Goal: Contribute content: Add original content to the website for others to see

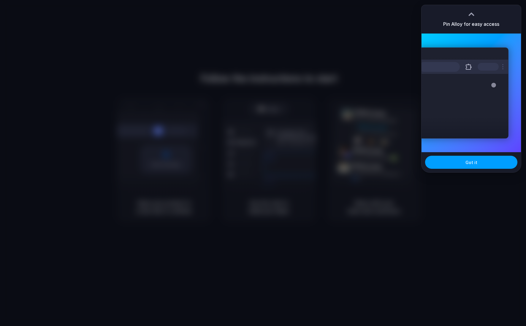
click at [467, 161] on span "Got it" at bounding box center [471, 162] width 12 height 6
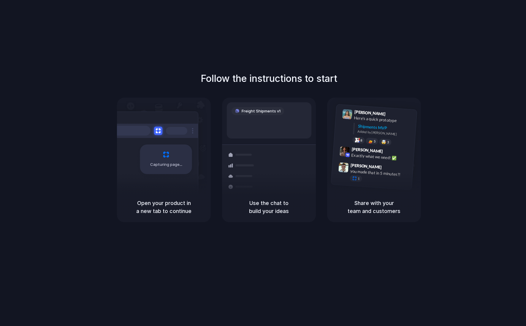
click at [162, 196] on div "Open your product in a new tab to continue" at bounding box center [164, 207] width 94 height 30
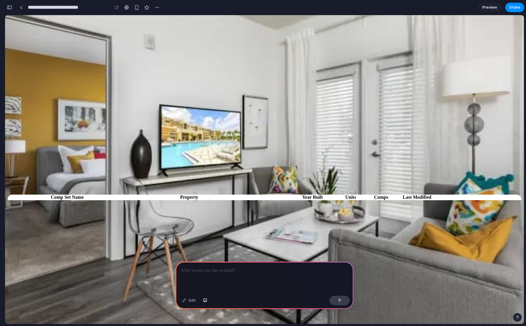
click at [217, 276] on div at bounding box center [264, 278] width 178 height 32
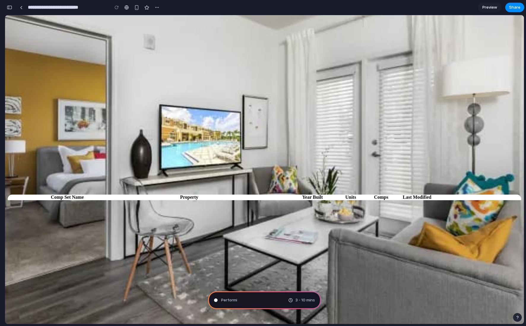
type input "**********"
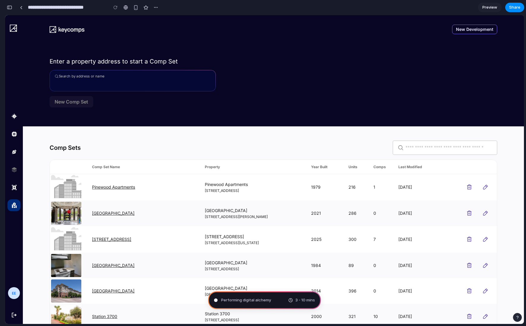
click at [294, 305] on div "Performing digital alchemy 3 - 10 mins" at bounding box center [264, 301] width 113 height 18
click at [492, 6] on span "Preview" at bounding box center [489, 7] width 15 height 6
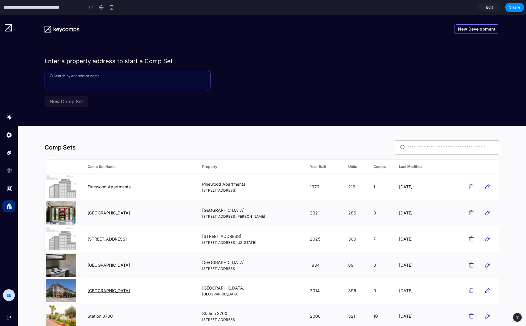
click at [492, 9] on span "Edit" at bounding box center [489, 7] width 7 height 6
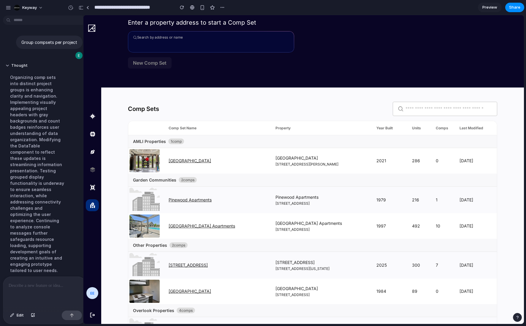
drag, startPoint x: 133, startPoint y: 189, endPoint x: 77, endPoint y: 192, distance: 55.6
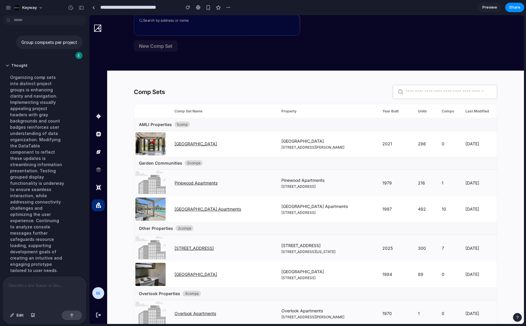
scroll to position [55, 0]
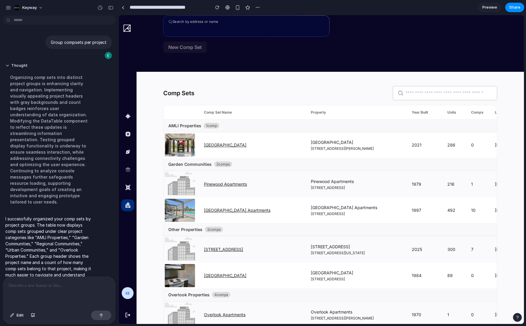
drag, startPoint x: 88, startPoint y: 156, endPoint x: 41, endPoint y: 153, distance: 47.9
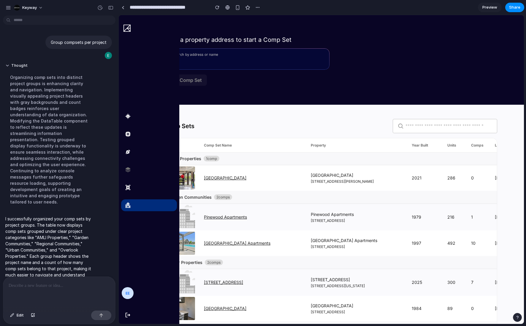
scroll to position [22, 0]
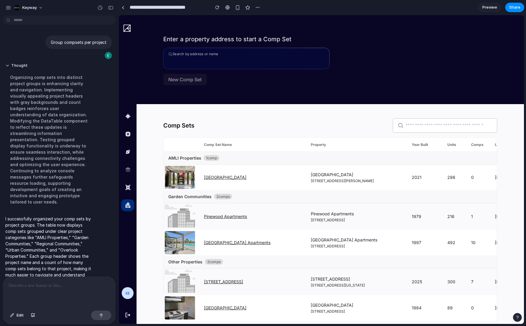
click at [70, 283] on p at bounding box center [59, 285] width 101 height 7
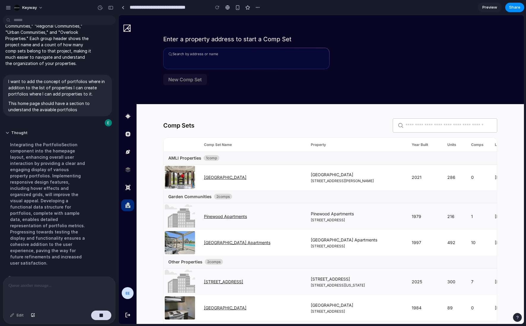
scroll to position [78, 0]
drag, startPoint x: 42, startPoint y: 266, endPoint x: 73, endPoint y: 146, distance: 124.2
click at [42, 275] on span "Jumping logical tracks .." at bounding box center [40, 278] width 50 height 6
click at [374, 41] on p "Enter a property address to start a Comp Set" at bounding box center [330, 32] width 334 height 22
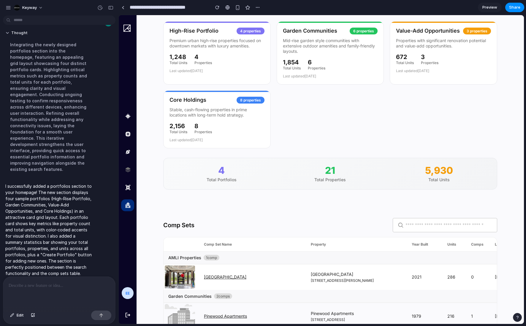
scroll to position [62, 0]
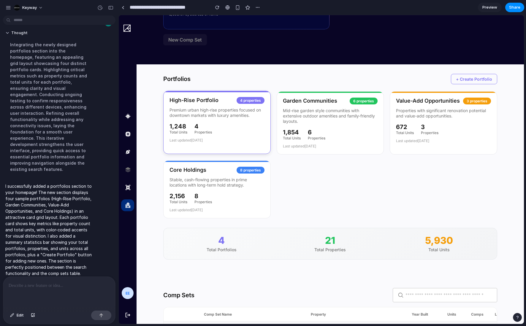
click at [227, 117] on p "Premium urban high-rise properties focused on downtown markets with luxury amen…" at bounding box center [217, 112] width 95 height 11
click at [316, 101] on h3 "Garden Communities" at bounding box center [310, 100] width 54 height 7
click at [243, 104] on div "4 properties" at bounding box center [251, 100] width 28 height 7
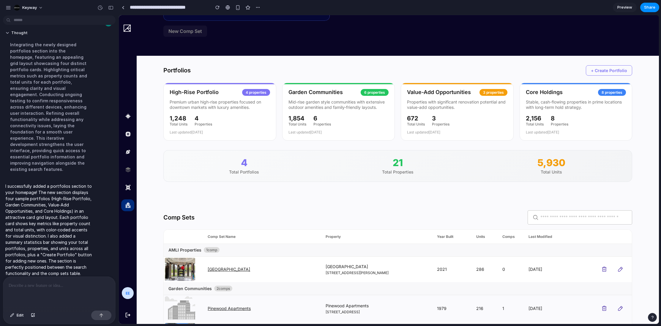
scroll to position [73, 0]
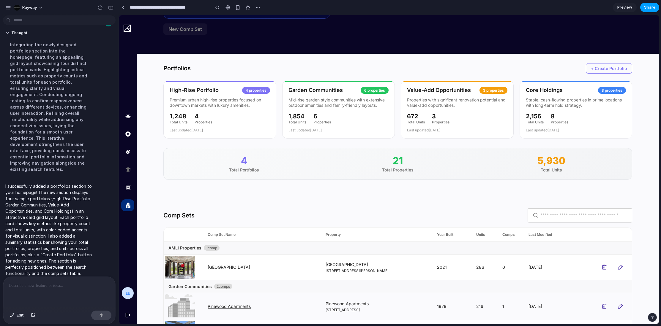
click at [526, 4] on button "Share" at bounding box center [649, 7] width 19 height 9
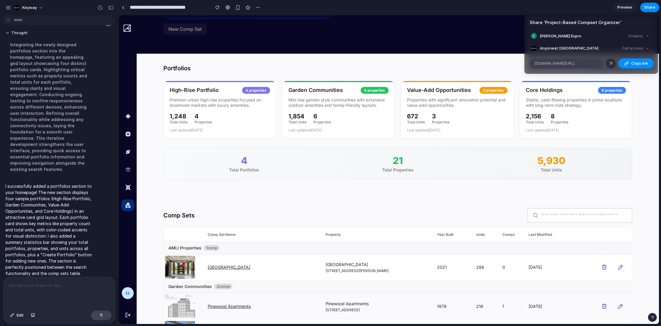
click at [526, 62] on span "[DOMAIN_NAME][URL]" at bounding box center [554, 64] width 40 height 6
click at [526, 62] on span "Copy link" at bounding box center [639, 64] width 17 height 6
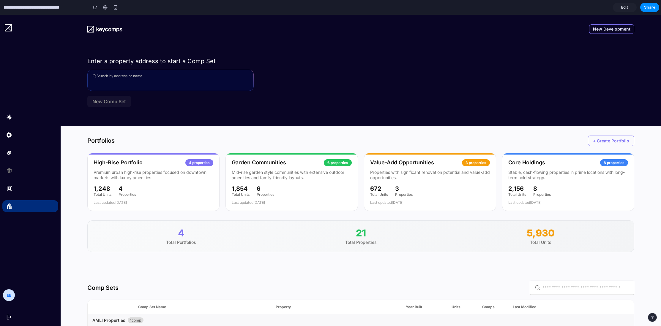
scroll to position [1, 0]
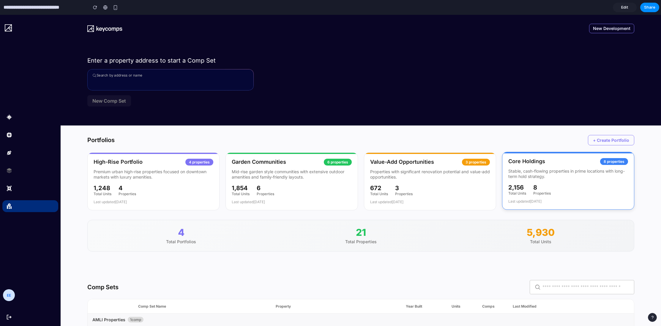
click at [612, 169] on p "Stable, cash-flowing properties in prime locations with long-term hold strategy." at bounding box center [568, 174] width 120 height 11
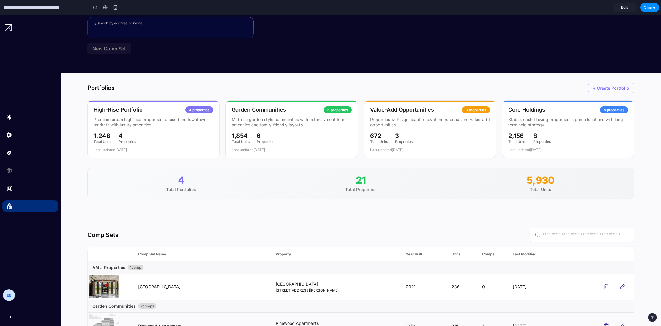
scroll to position [26, 0]
